Goal: Navigation & Orientation: Understand site structure

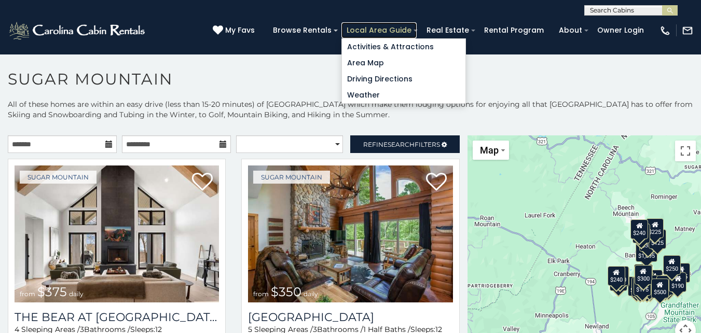
click at [363, 27] on link "Local Area Guide" at bounding box center [378, 30] width 75 height 16
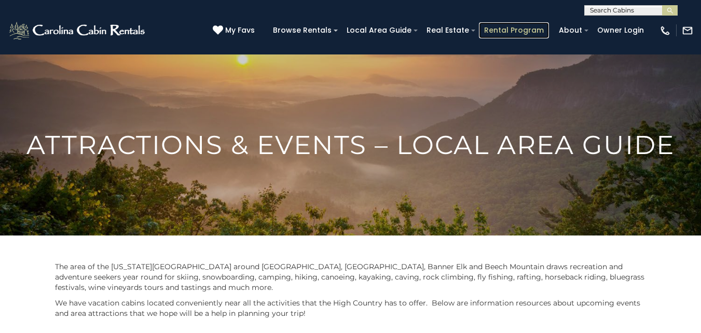
click at [498, 28] on link "Rental Program" at bounding box center [514, 30] width 70 height 16
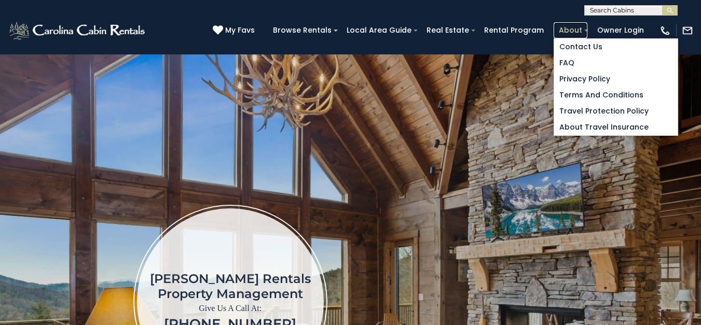
click at [576, 35] on link "About" at bounding box center [571, 30] width 34 height 16
